Goal: Check status: Check status

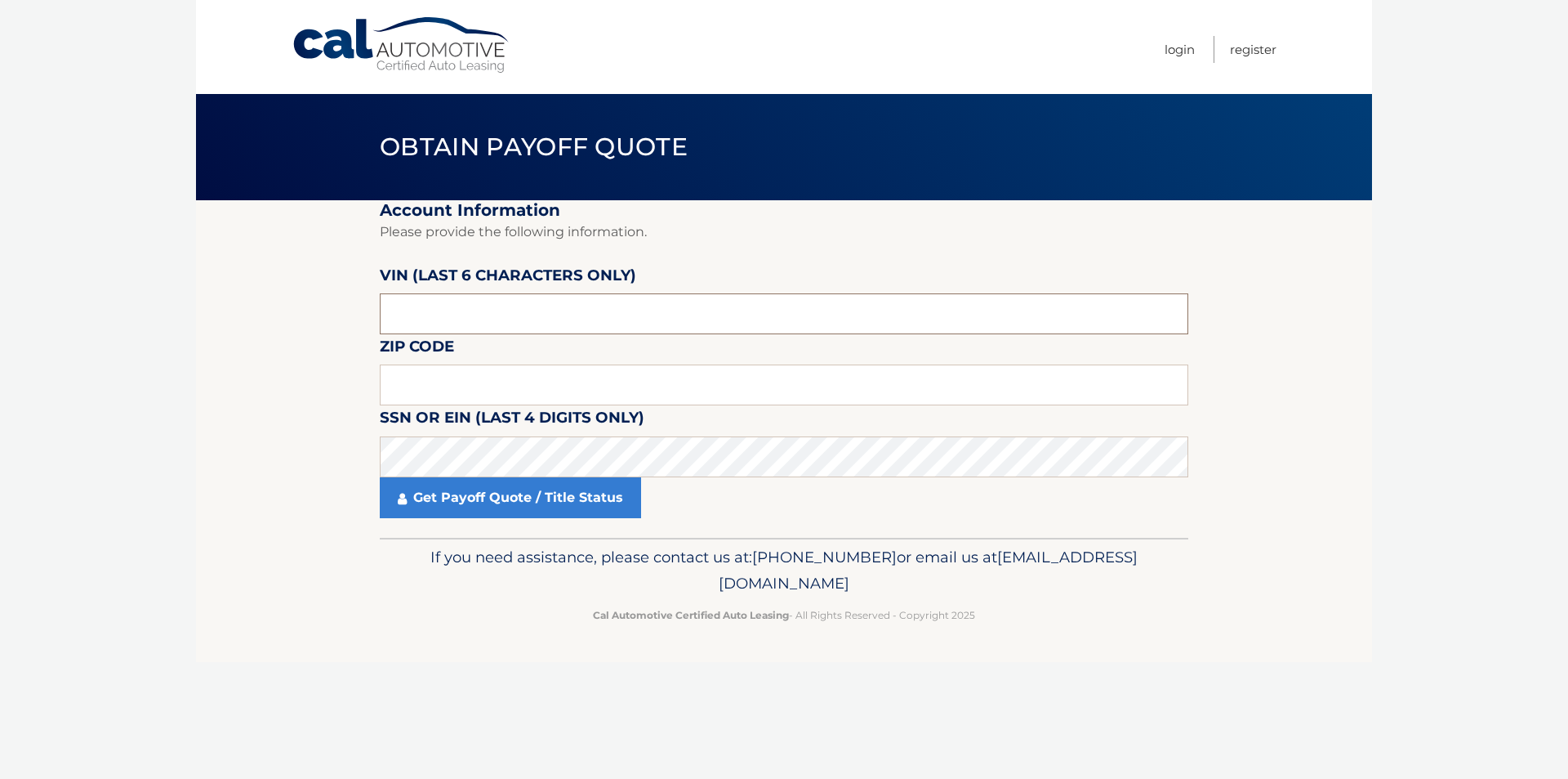
click at [546, 317] on input "text" at bounding box center [784, 313] width 808 height 41
drag, startPoint x: 458, startPoint y: 314, endPoint x: 411, endPoint y: 312, distance: 47.0
click at [411, 312] on input "text" at bounding box center [784, 313] width 808 height 41
paste input "107126"
type input "107126"
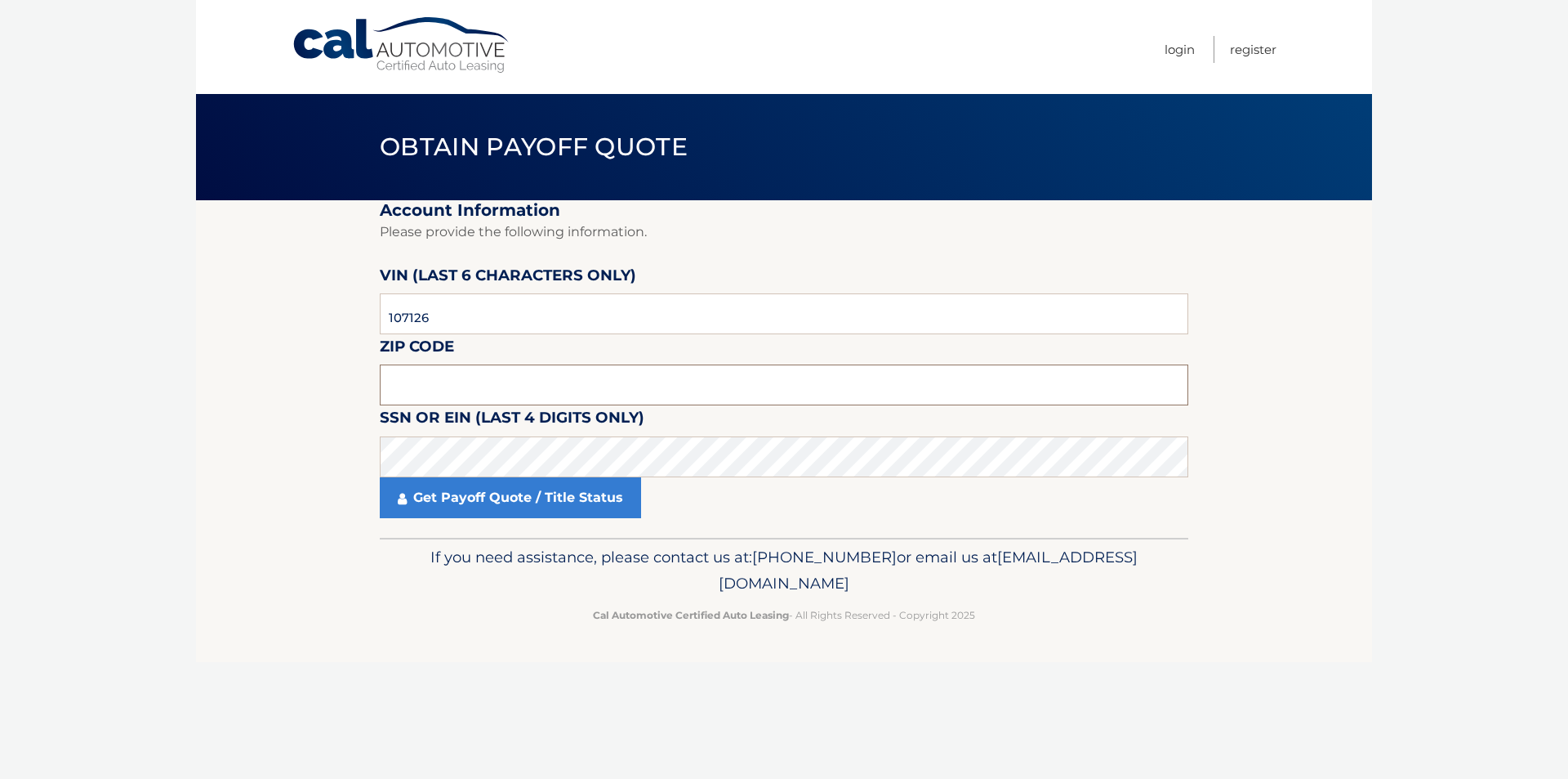
click at [518, 397] on input "text" at bounding box center [784, 384] width 808 height 41
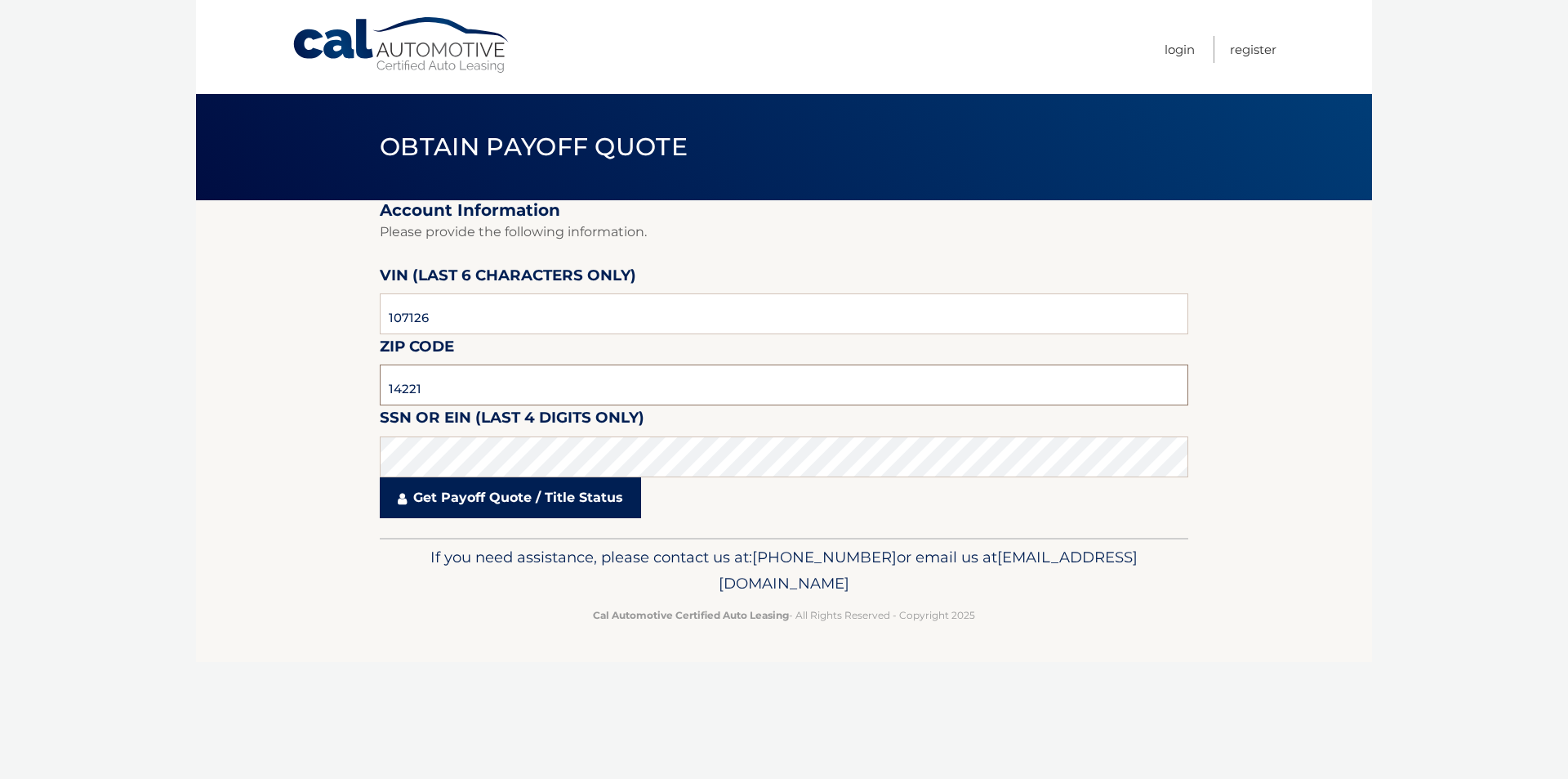
type input "14221"
click at [525, 503] on link "Get Payoff Quote / Title Status" at bounding box center [511, 497] width 261 height 41
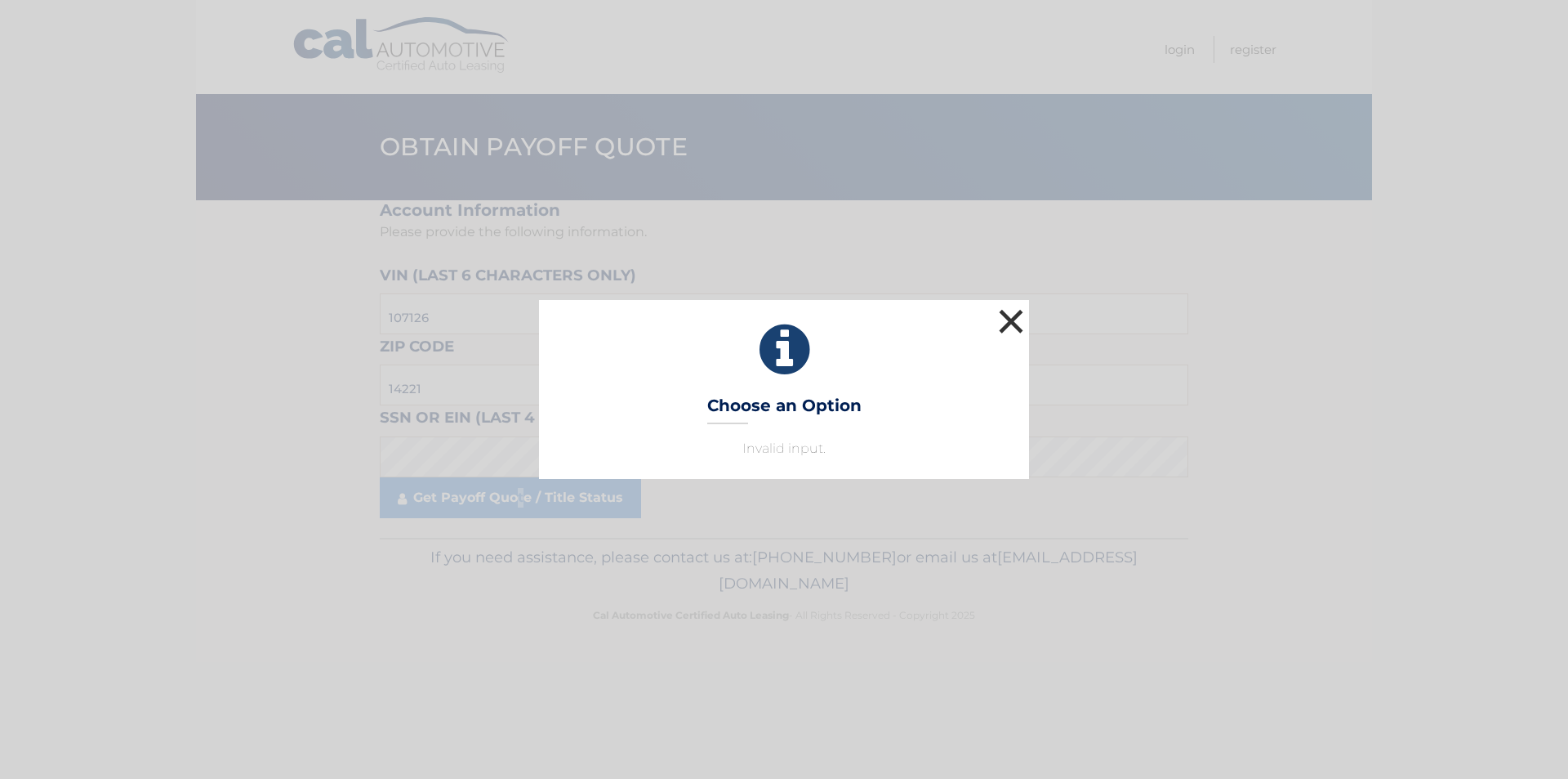
click at [1024, 322] on button "×" at bounding box center [1011, 321] width 32 height 32
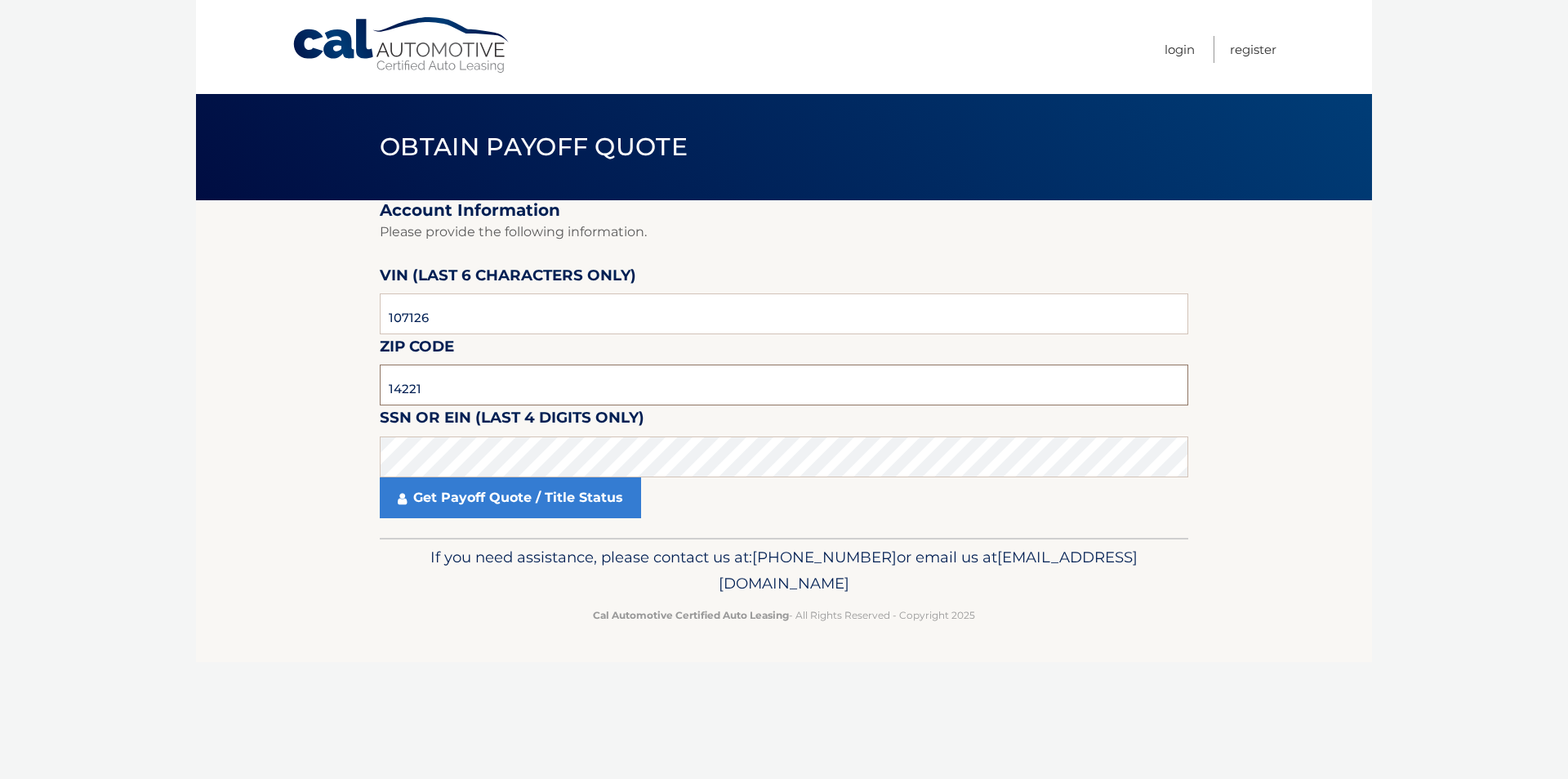
click at [564, 394] on input "14221" at bounding box center [784, 384] width 808 height 41
type input "14049"
click at [562, 501] on link "Get Payoff Quote / Title Status" at bounding box center [511, 497] width 261 height 41
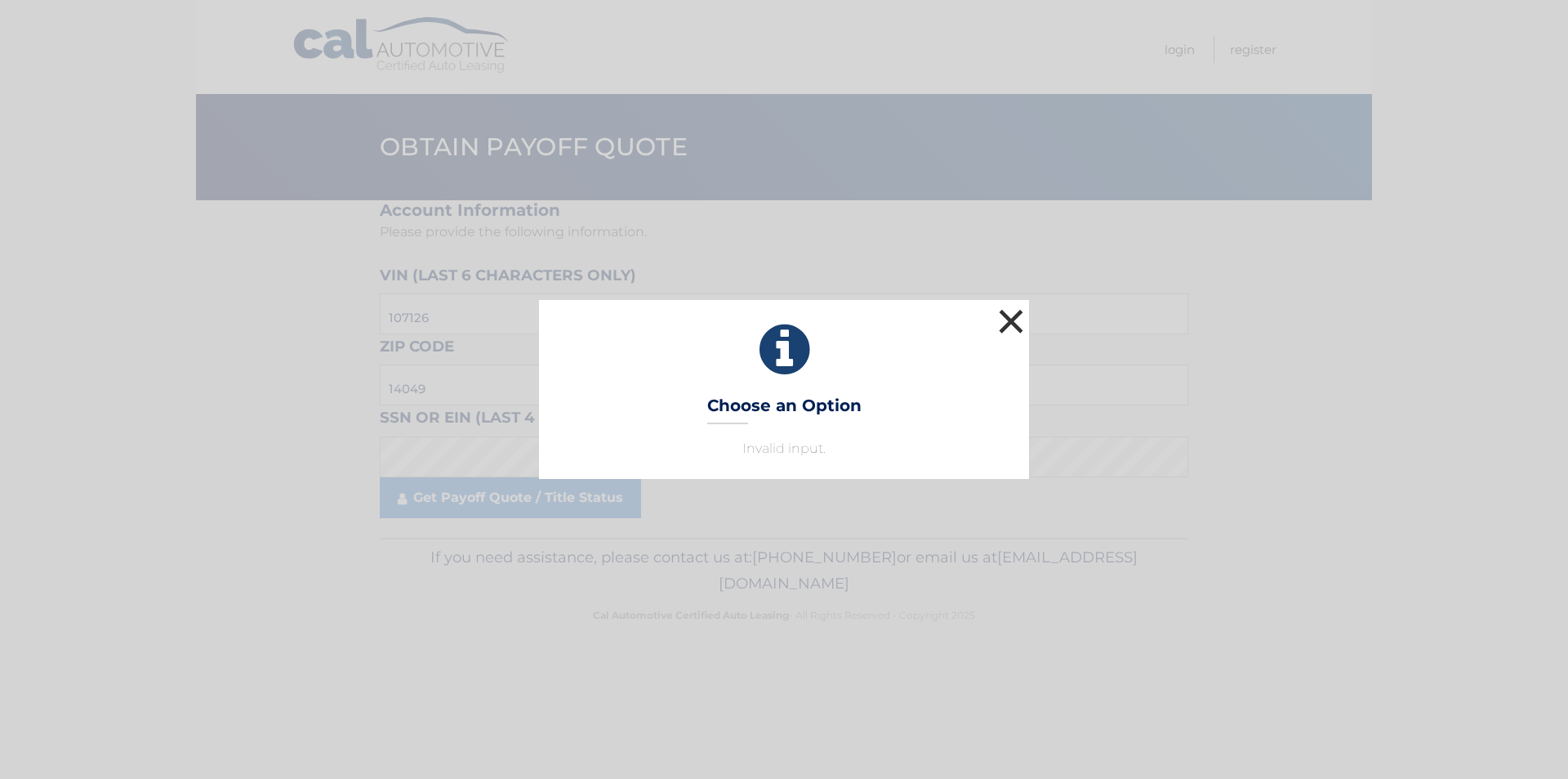
click at [1011, 327] on button "×" at bounding box center [1011, 321] width 32 height 32
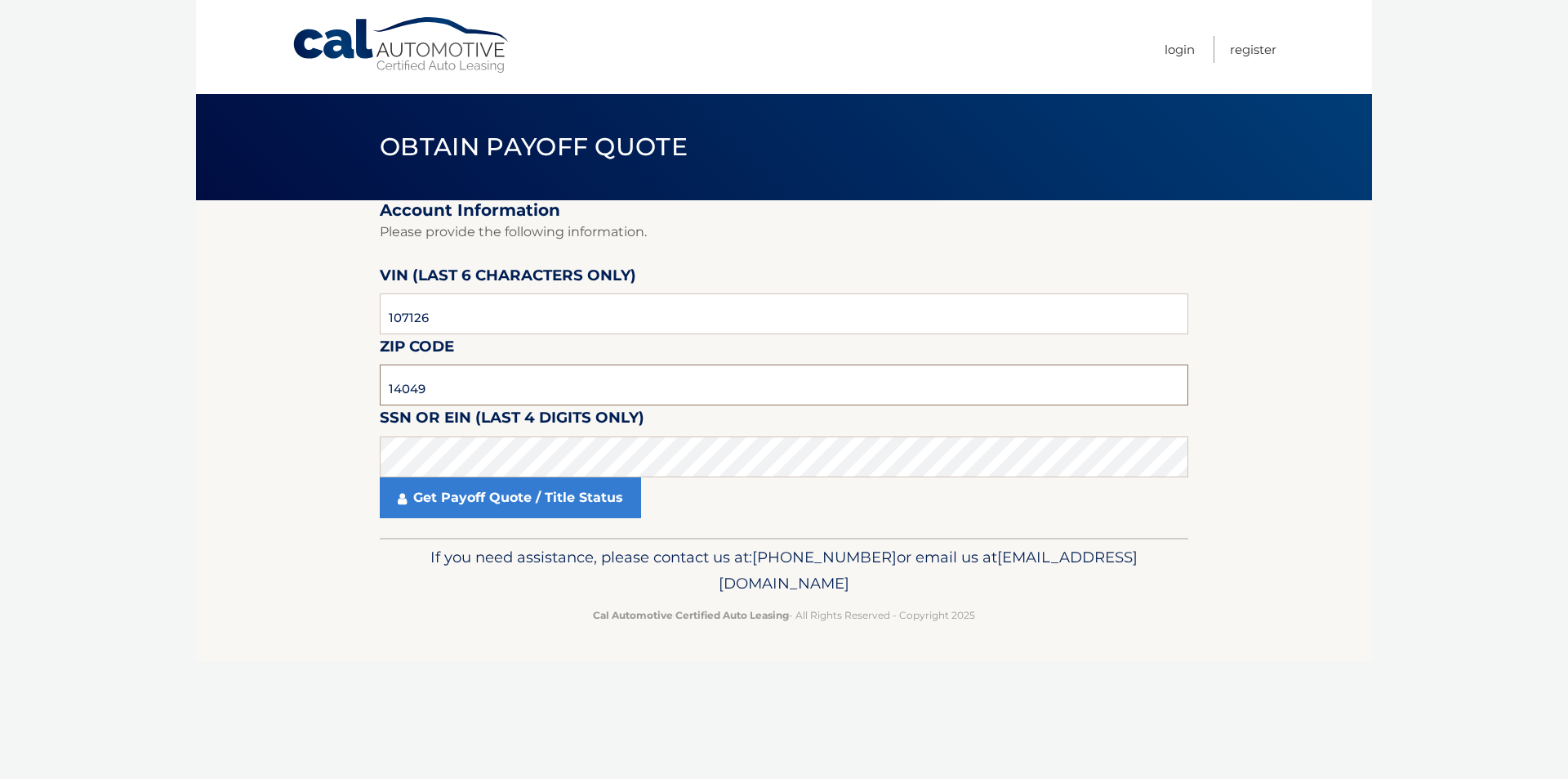
click at [478, 390] on input "14049" at bounding box center [784, 384] width 808 height 41
click at [551, 499] on link "Get Payoff Quote / Title Status" at bounding box center [511, 497] width 261 height 41
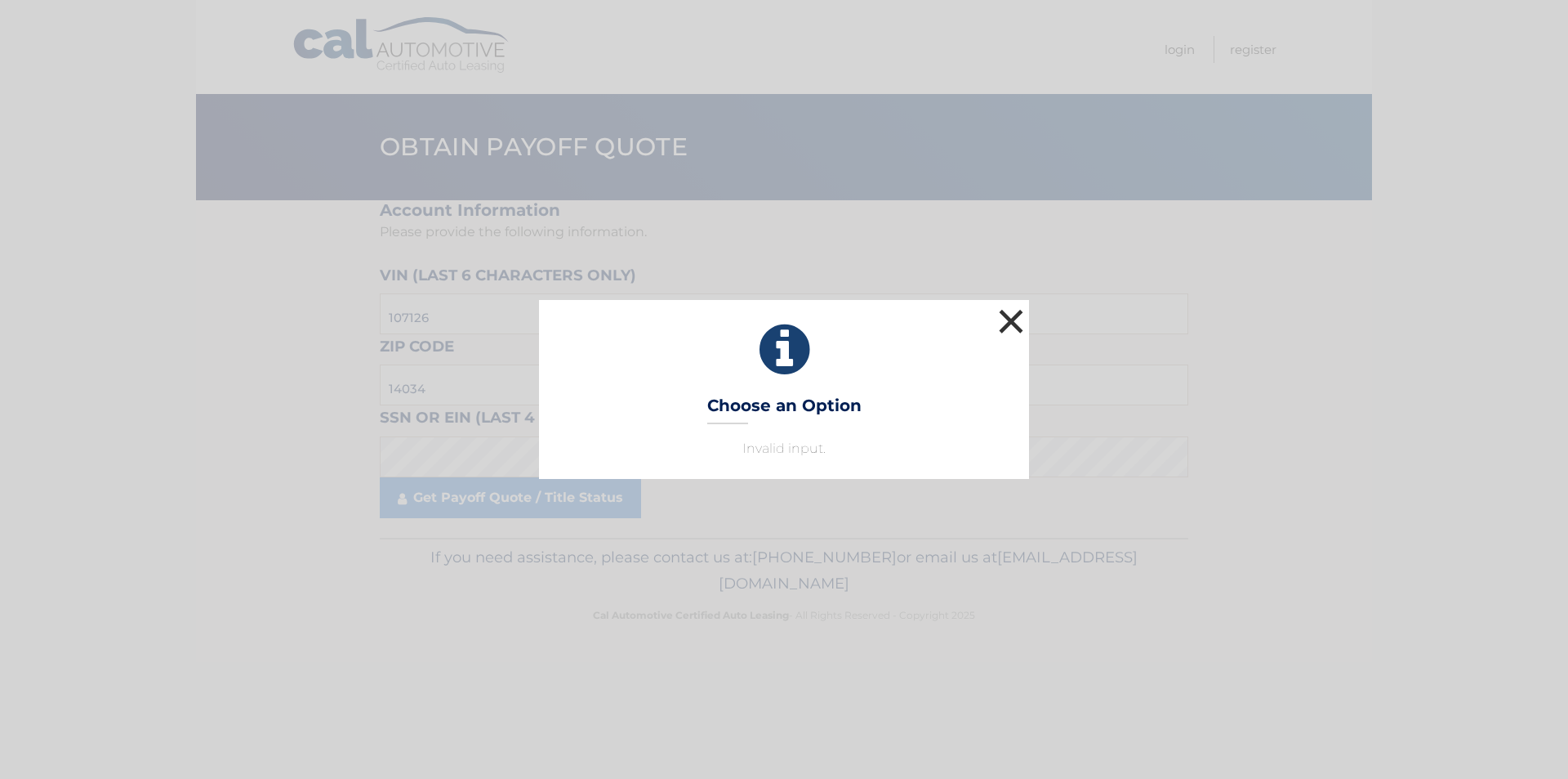
click at [999, 328] on button "×" at bounding box center [1011, 321] width 32 height 32
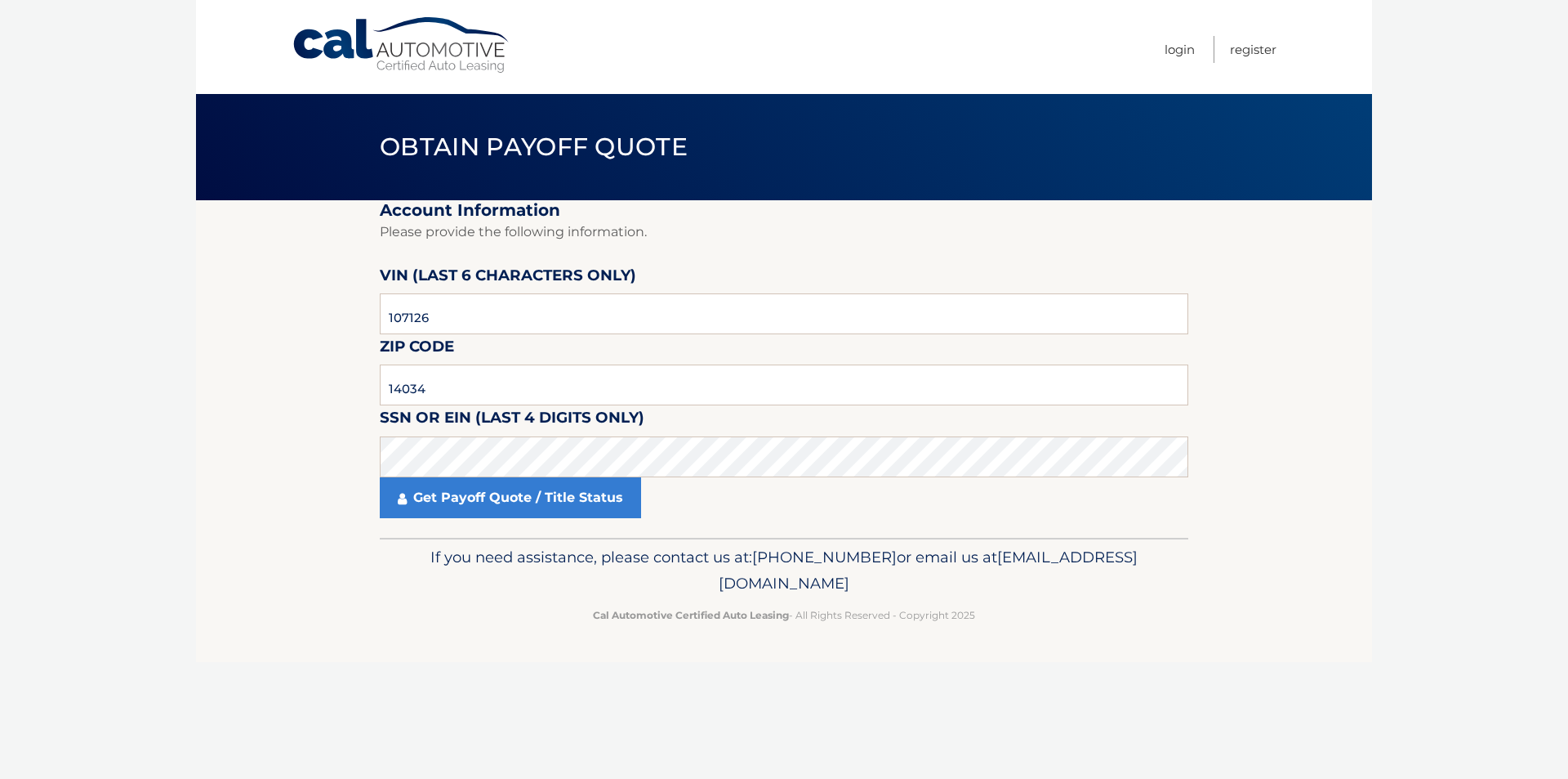
click at [601, 406] on label "SSN or EIN (last 4 digits only)" at bounding box center [512, 421] width 264 height 30
click at [603, 400] on input "14034" at bounding box center [784, 384] width 808 height 41
type input "1"
